Goal: Transaction & Acquisition: Purchase product/service

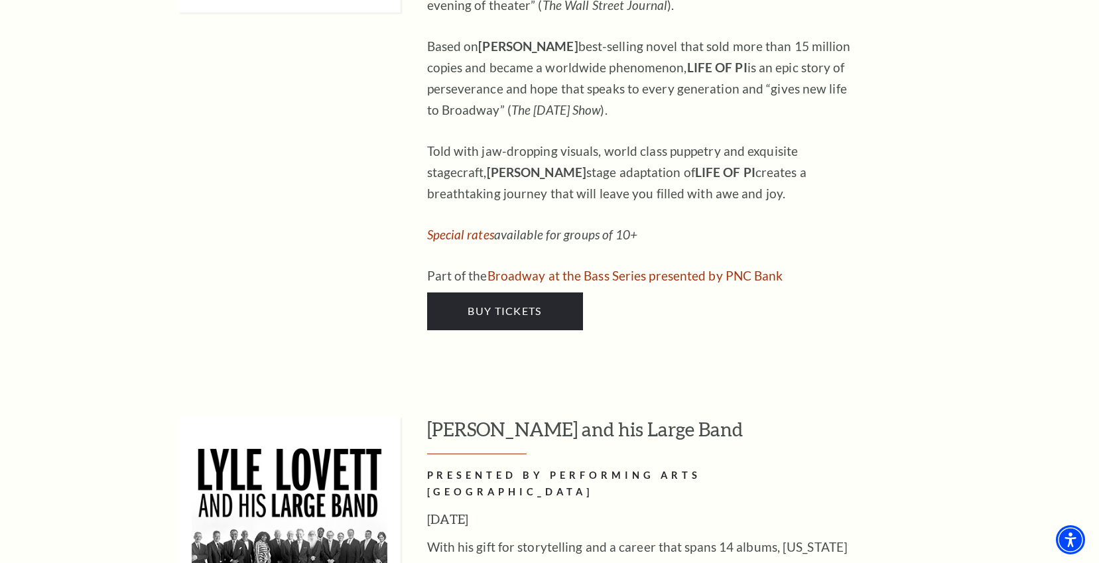
scroll to position [1823, 0]
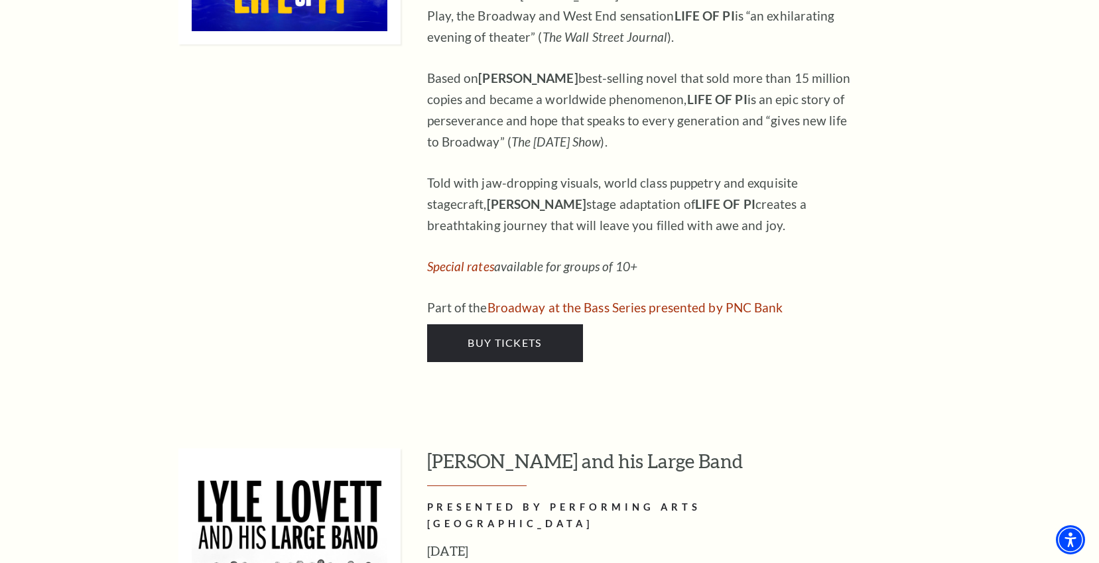
click at [772, 316] on div "Life of Pi PRESENTED BY PERFORMING ARTS FORT WORTH September 23-28, 2025 A THEA…" at bounding box center [694, 92] width 534 height 540
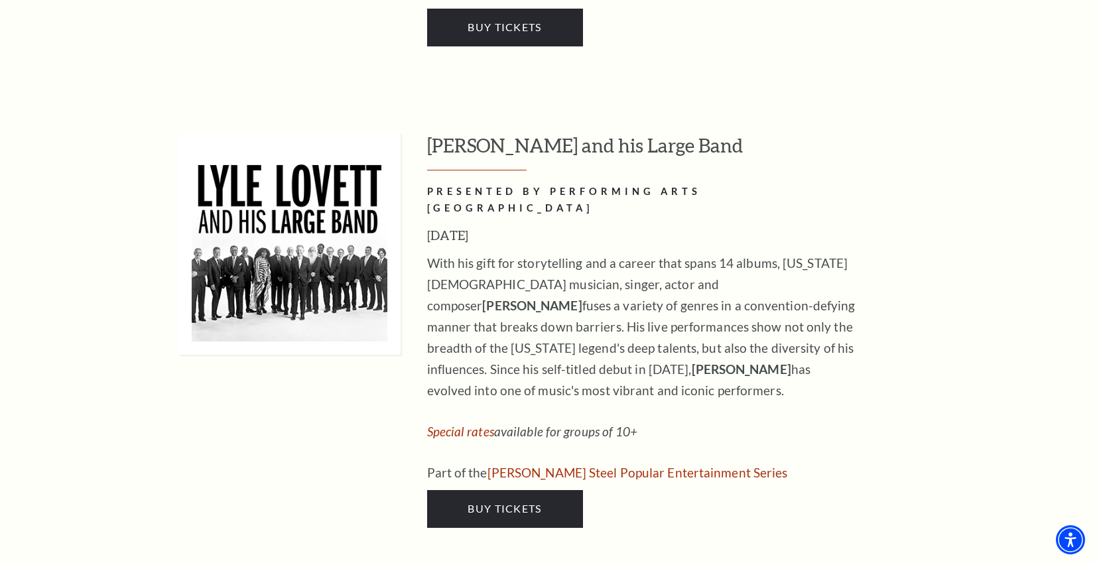
scroll to position [2163, 0]
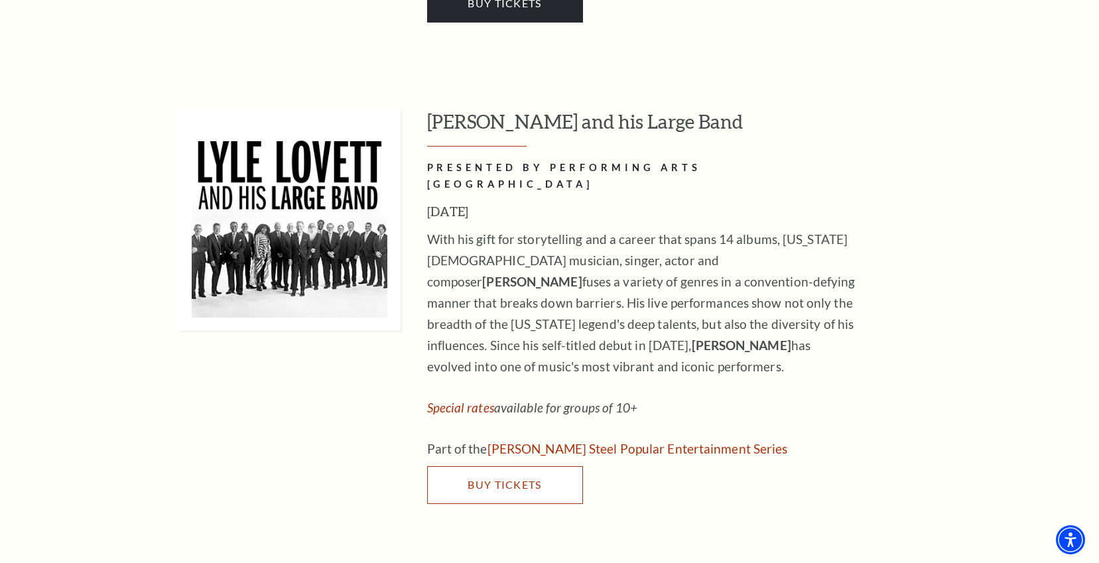
click at [523, 478] on span "Buy Tickets" at bounding box center [505, 484] width 74 height 13
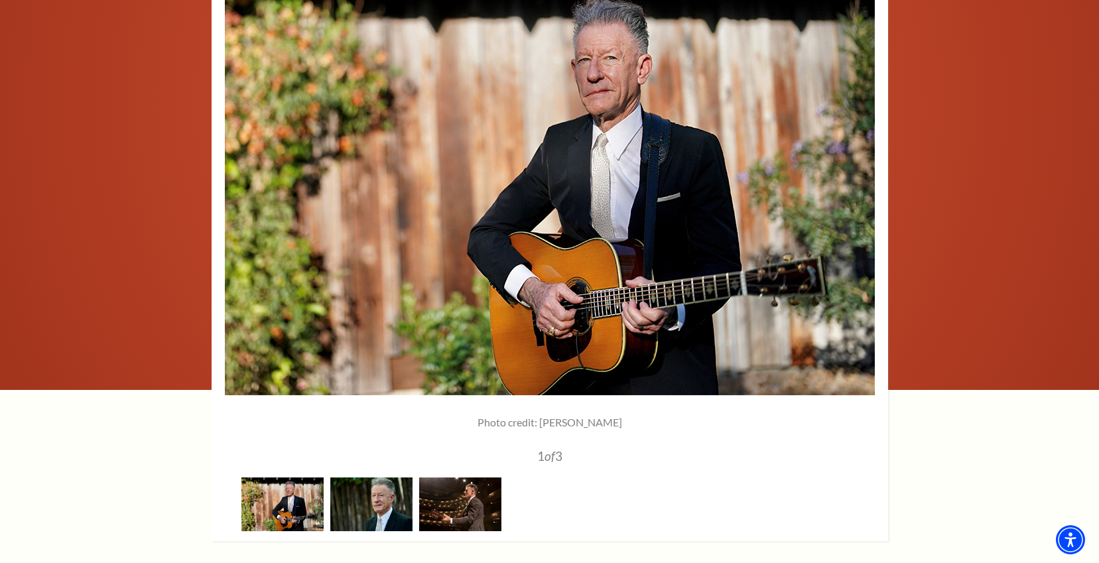
scroll to position [1789, 0]
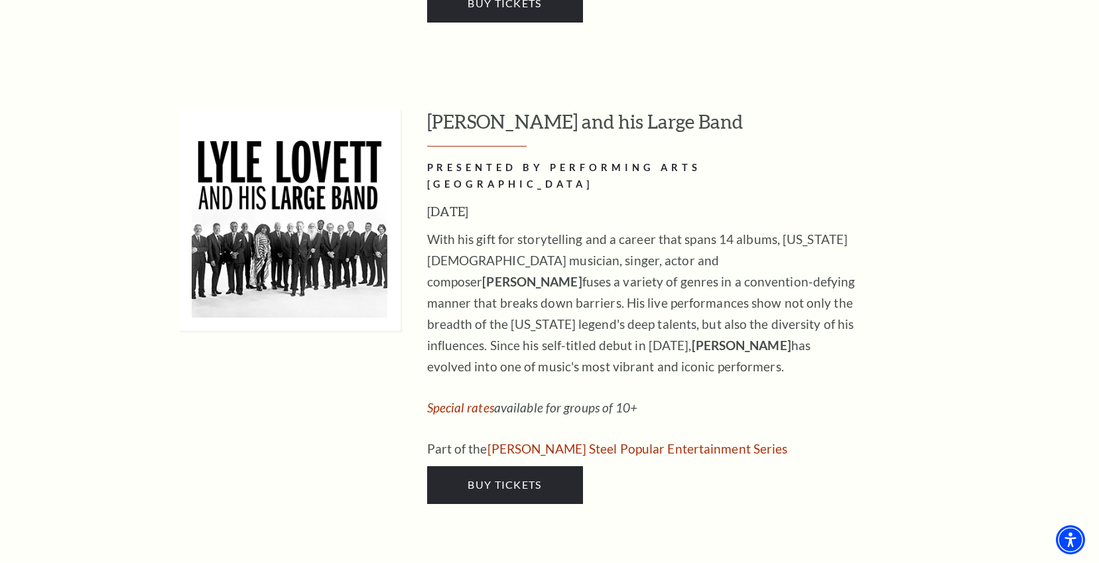
click at [367, 237] on img at bounding box center [289, 220] width 222 height 222
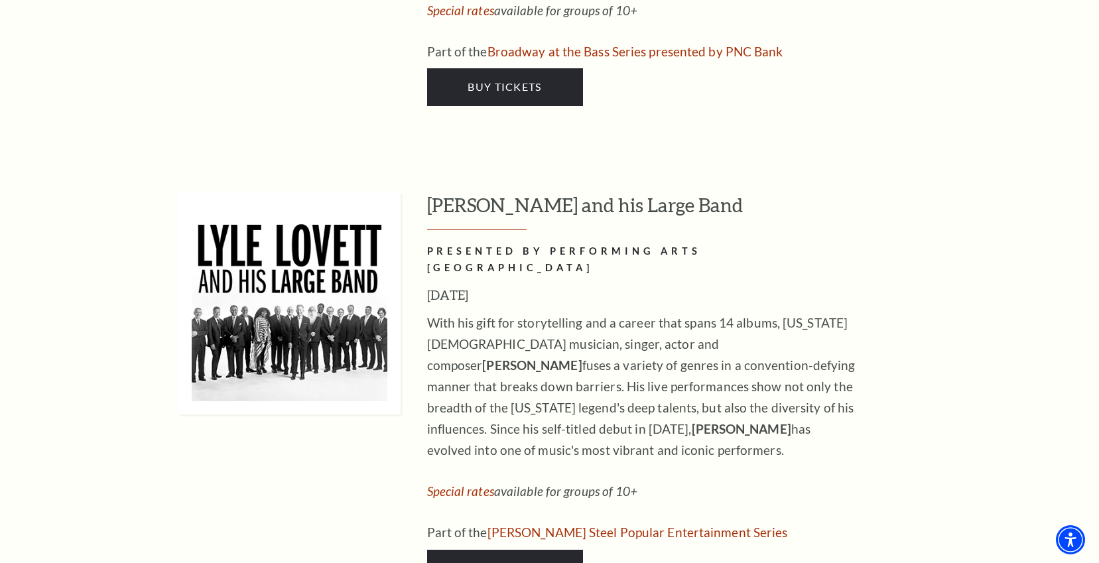
scroll to position [2075, 0]
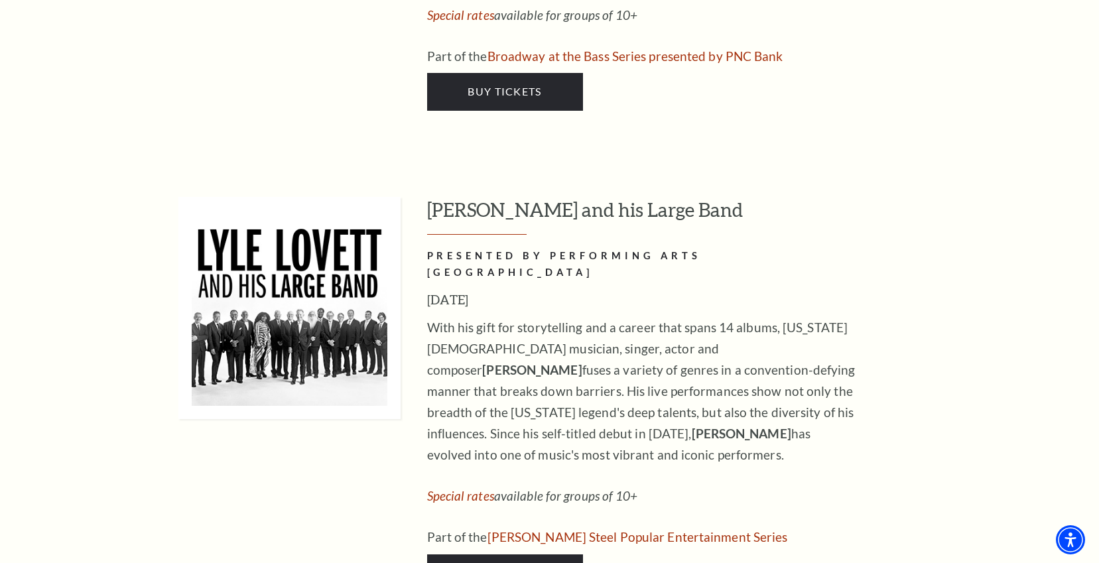
click at [452, 248] on h2 "PRESENTED BY PERFORMING ARTS [GEOGRAPHIC_DATA]" at bounding box center [642, 264] width 431 height 33
click at [535, 248] on h2 "PRESENTED BY PERFORMING ARTS [GEOGRAPHIC_DATA]" at bounding box center [642, 264] width 431 height 33
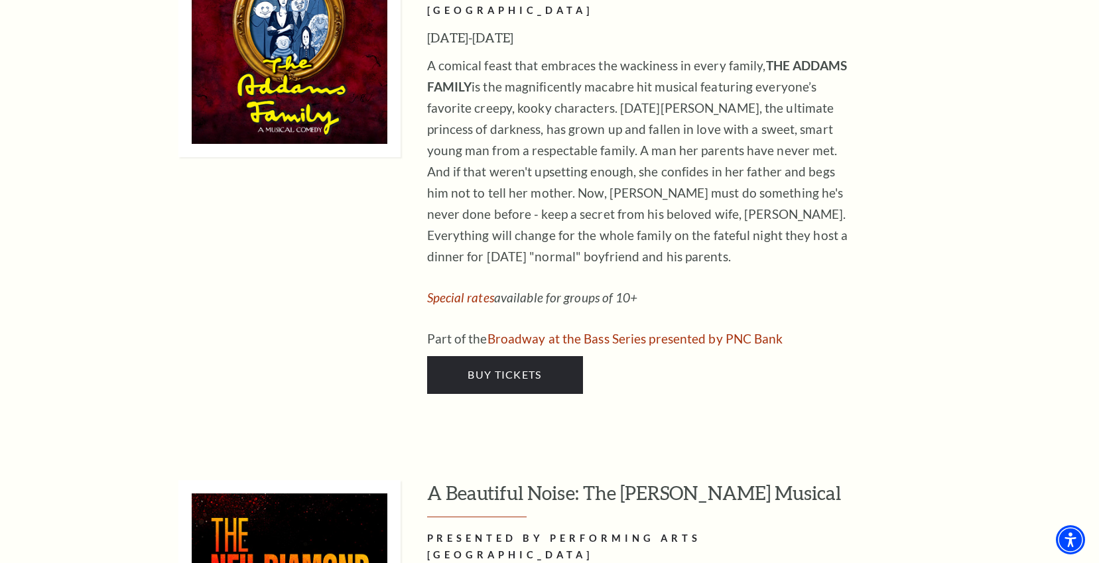
scroll to position [3137, 0]
